Goal: Find specific fact: Find specific fact

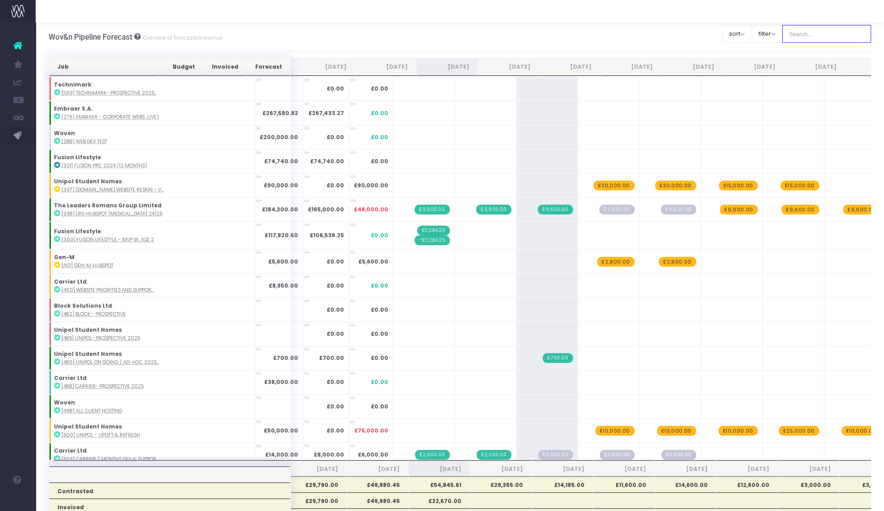
click at [790, 37] on input "text" at bounding box center [826, 34] width 89 height 18
type input "life"
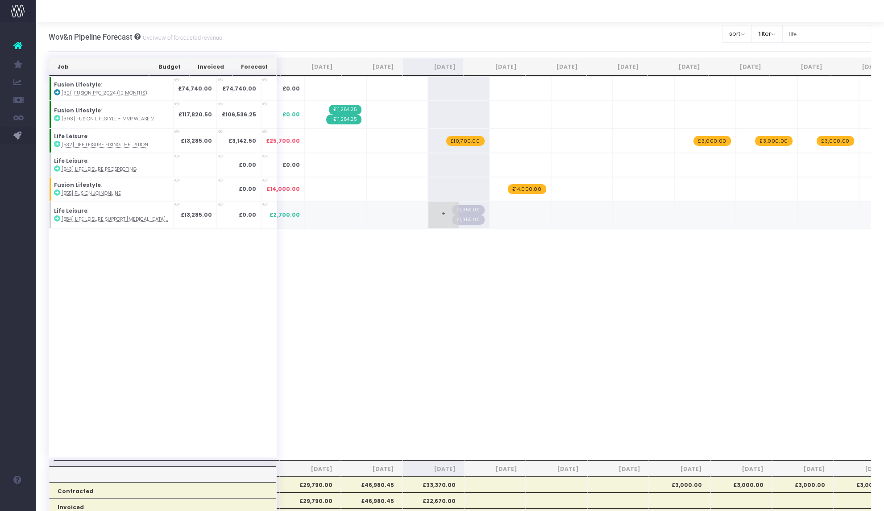
click at [452, 220] on span "£1,350.00" at bounding box center [468, 220] width 32 height 10
click at [452, 209] on span "£1,350.00" at bounding box center [468, 210] width 32 height 10
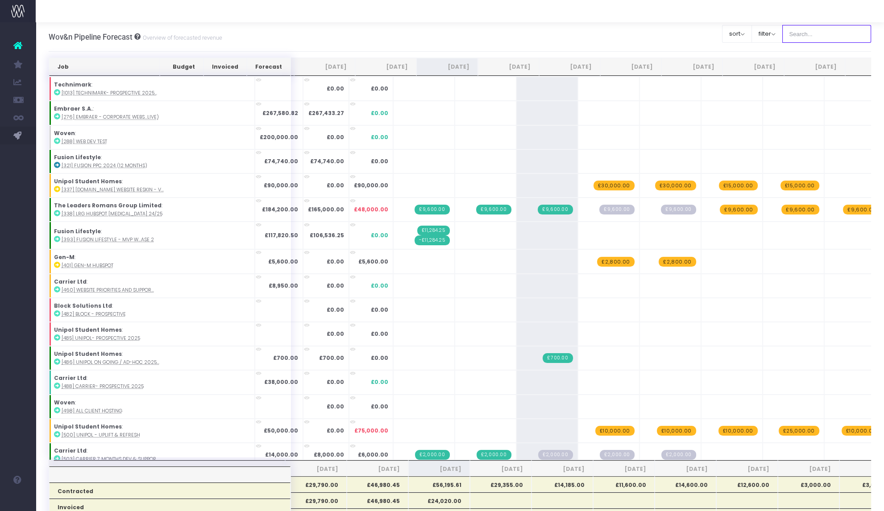
click at [804, 34] on input "text" at bounding box center [826, 34] width 89 height 18
type input "life"
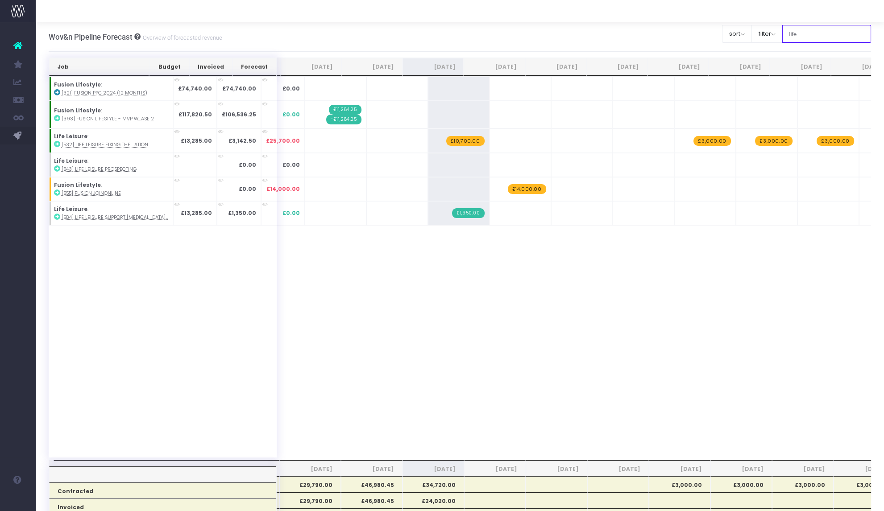
click at [794, 34] on input "life" at bounding box center [826, 34] width 89 height 18
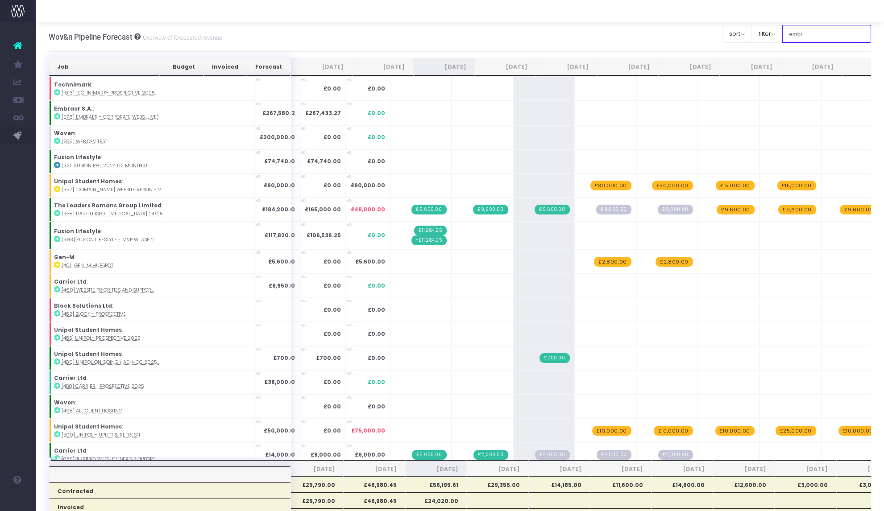
type input "embr"
